Goal: Find specific fact: Find specific page/section

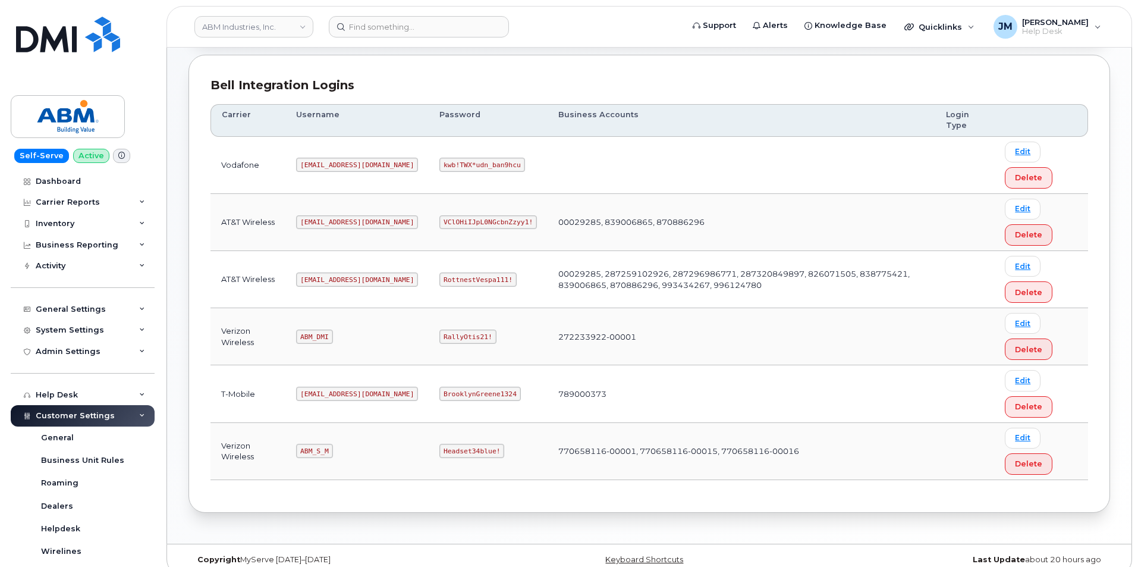
scroll to position [161, 0]
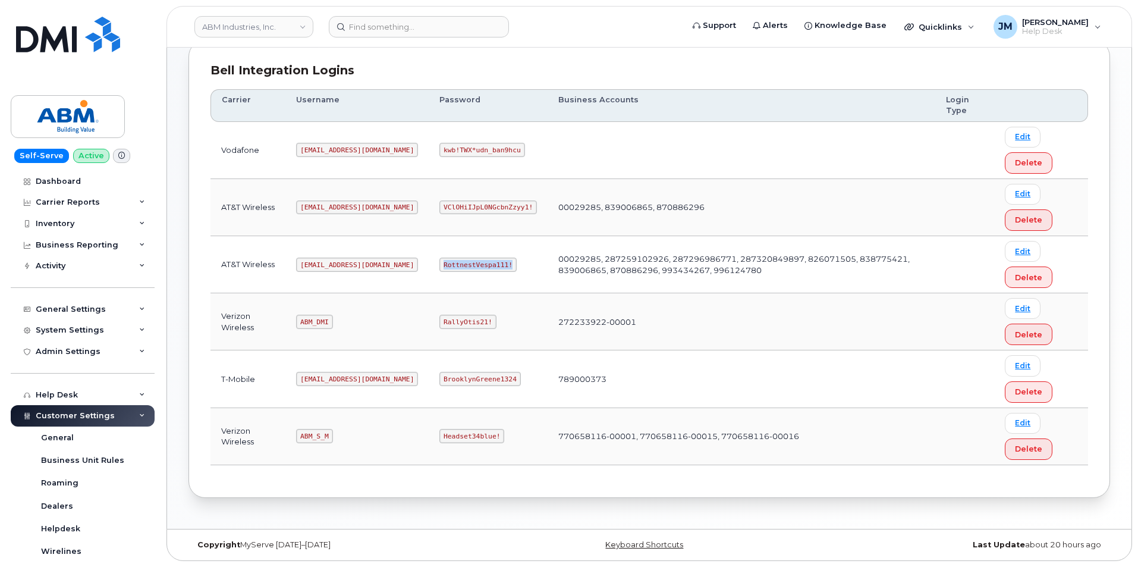
drag, startPoint x: 465, startPoint y: 266, endPoint x: 397, endPoint y: 268, distance: 68.4
click at [429, 268] on td "RottnestVespa111!" at bounding box center [488, 264] width 119 height 57
drag, startPoint x: 405, startPoint y: 263, endPoint x: 424, endPoint y: 269, distance: 20.3
click at [439, 269] on code "RottnestVespa111!" at bounding box center [477, 264] width 77 height 14
drag, startPoint x: 399, startPoint y: 264, endPoint x: 485, endPoint y: 278, distance: 86.1
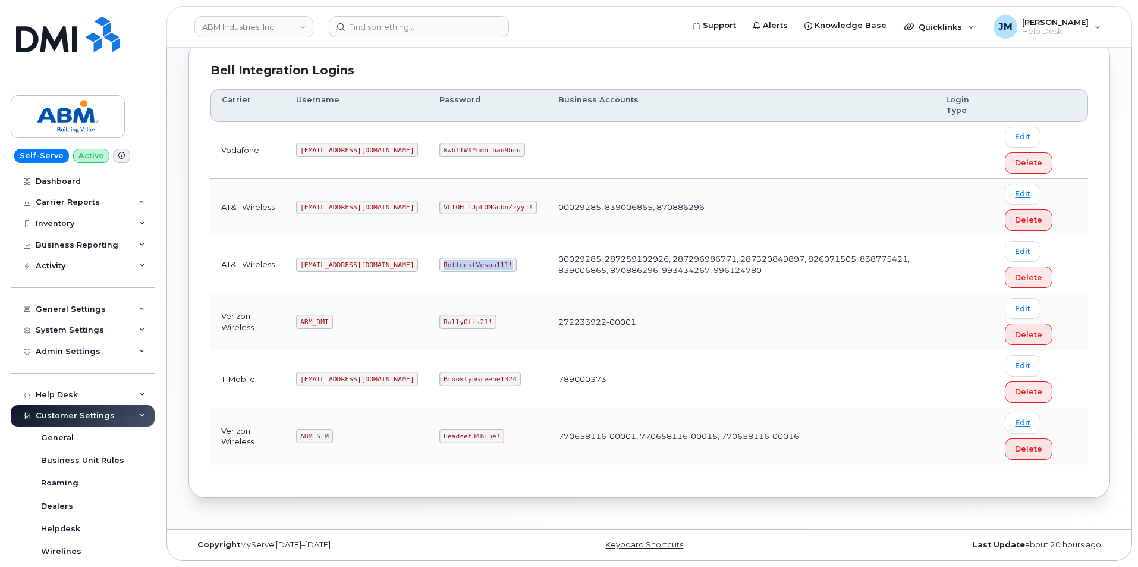
click at [485, 278] on td "RottnestVespa111!" at bounding box center [488, 264] width 119 height 57
copy code "RottnestVespa111!"
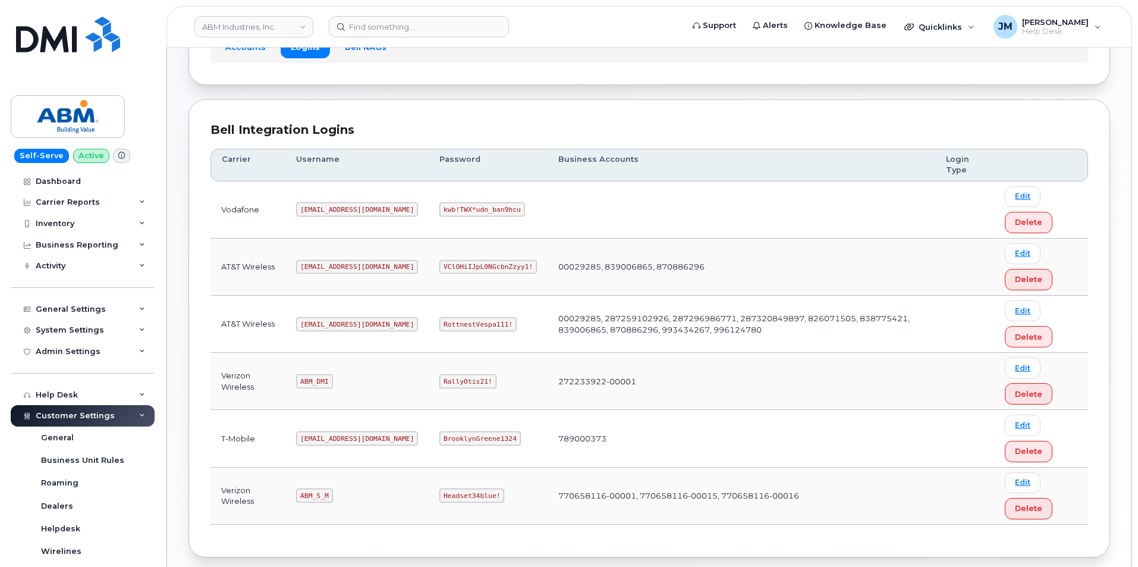
scroll to position [119, 0]
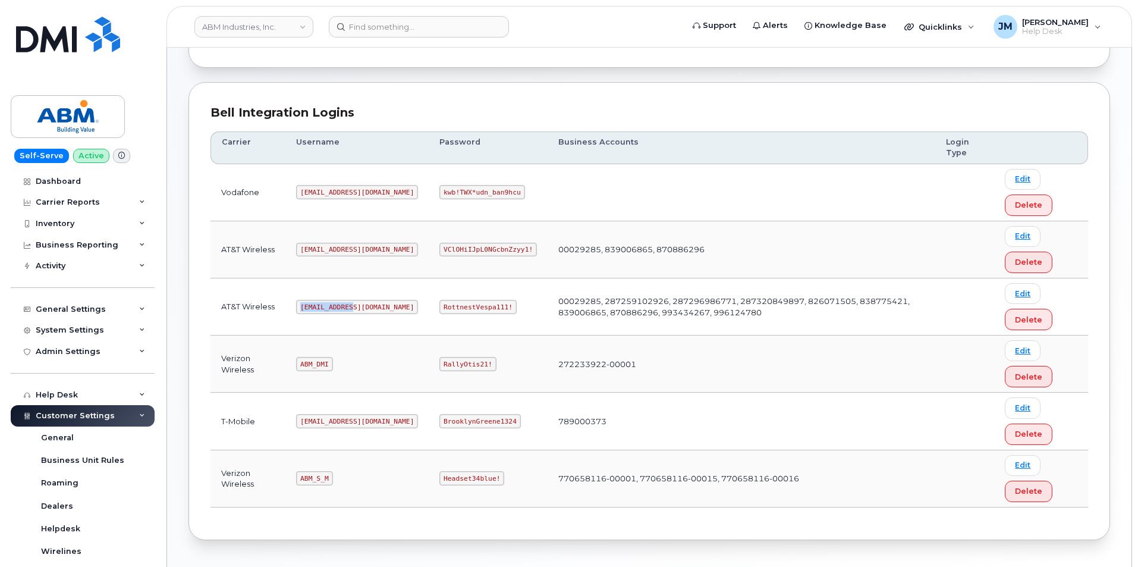
drag, startPoint x: 353, startPoint y: 307, endPoint x: 301, endPoint y: 312, distance: 52.0
click at [301, 312] on code "[EMAIL_ADDRESS][DOMAIN_NAME]" at bounding box center [357, 307] width 122 height 14
copy code "[EMAIL_ADDRESS][DOMAIN_NAME]"
drag, startPoint x: 465, startPoint y: 306, endPoint x: 392, endPoint y: 309, distance: 73.8
click at [429, 309] on td "RottnestVespa111!" at bounding box center [488, 306] width 119 height 57
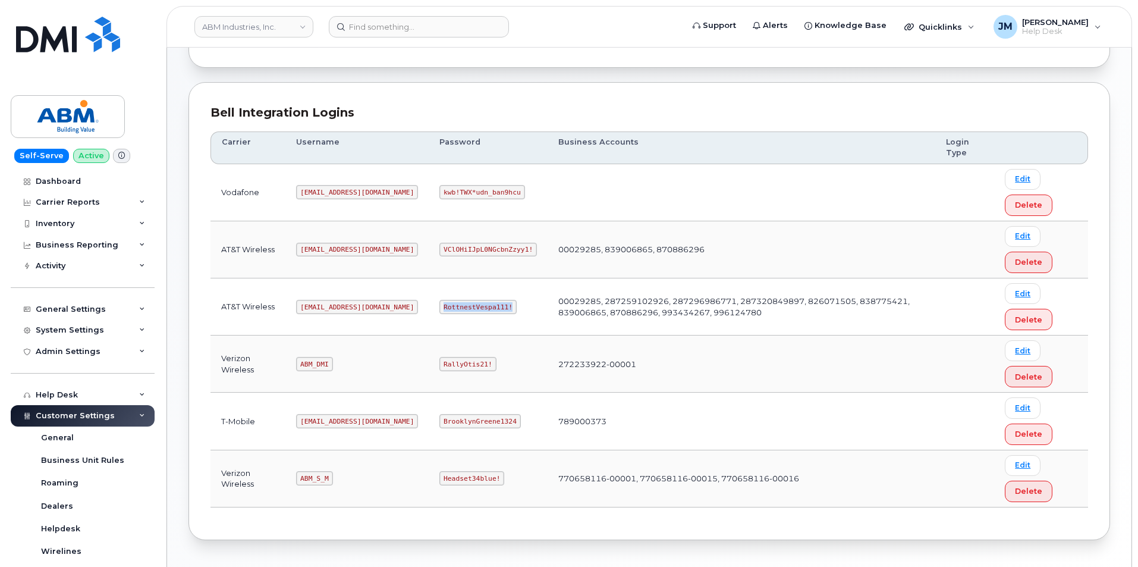
copy code "RottnestVespa111!"
